Goal: Information Seeking & Learning: Learn about a topic

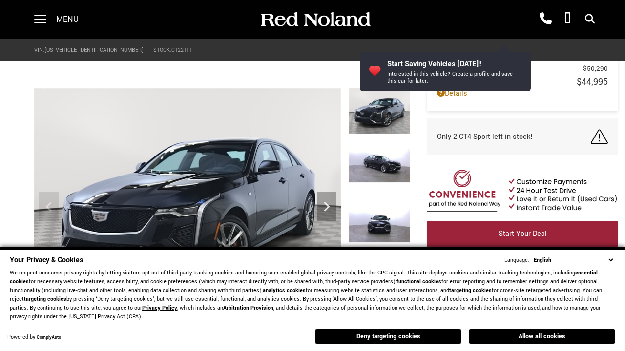
scroll to position [454, 0]
